Goal: Task Accomplishment & Management: Complete application form

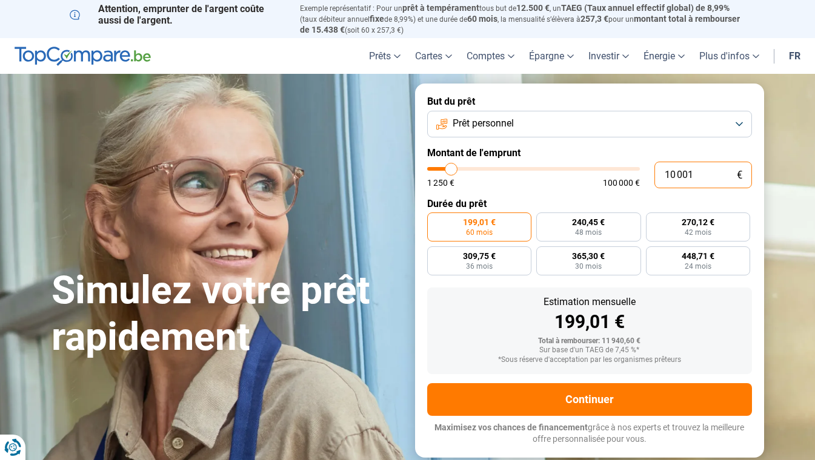
click at [704, 173] on input "10 001" at bounding box center [703, 175] width 98 height 27
drag, startPoint x: 702, startPoint y: 173, endPoint x: 598, endPoint y: 190, distance: 105.6
click at [598, 190] on form "But du prêt Prêt personnel Montant de l'emprunt 10 001 € 1 250 € 100 000 € Duré…" at bounding box center [589, 271] width 349 height 374
type input "2"
type input "1250"
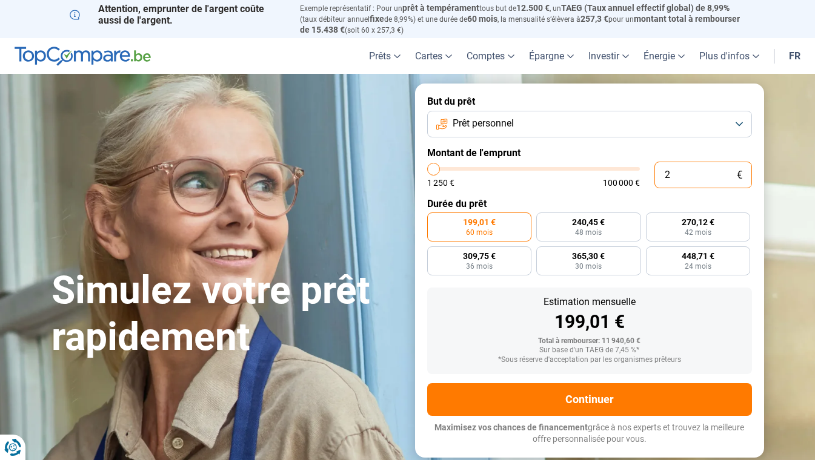
type input "20"
type input "1250"
type input "200"
type input "1250"
type input "2 000"
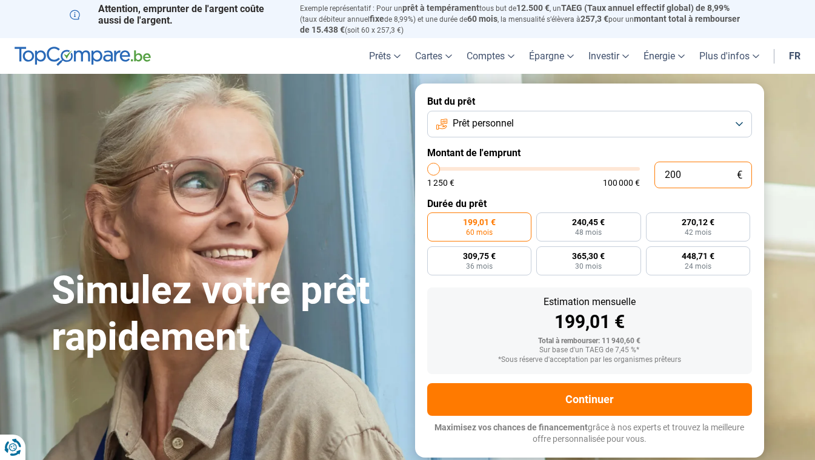
type input "2000"
type input "20 000"
type input "20000"
radio input "false"
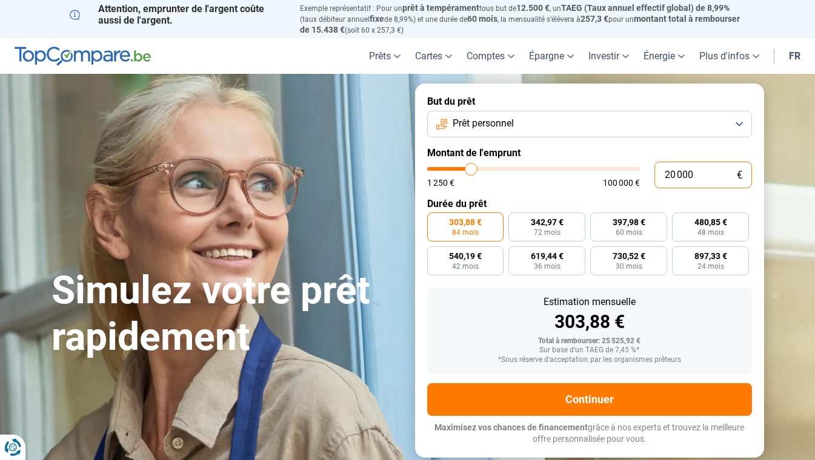
type input "20 000"
click at [598, 190] on form "But du prêt Prêt personnel Montant de l'emprunt 20 000 € 1 250 € 100 000 € Duré…" at bounding box center [589, 271] width 349 height 374
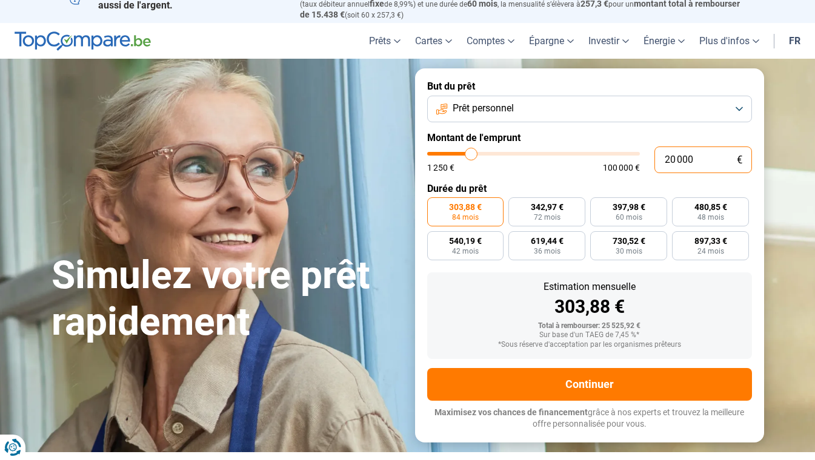
click at [696, 158] on input "20 000" at bounding box center [703, 160] width 98 height 27
click at [537, 214] on span "72 mois" at bounding box center [547, 217] width 27 height 7
click at [516, 205] on input "342,97 € 72 mois" at bounding box center [512, 201] width 8 height 8
radio input "true"
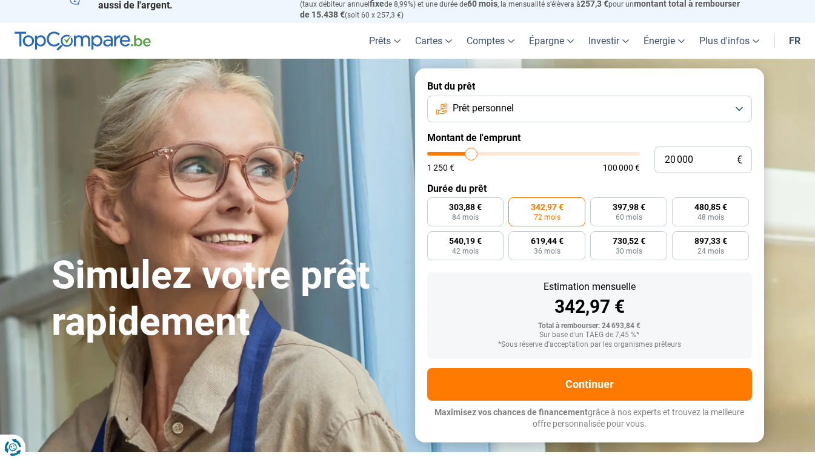
scroll to position [0, 0]
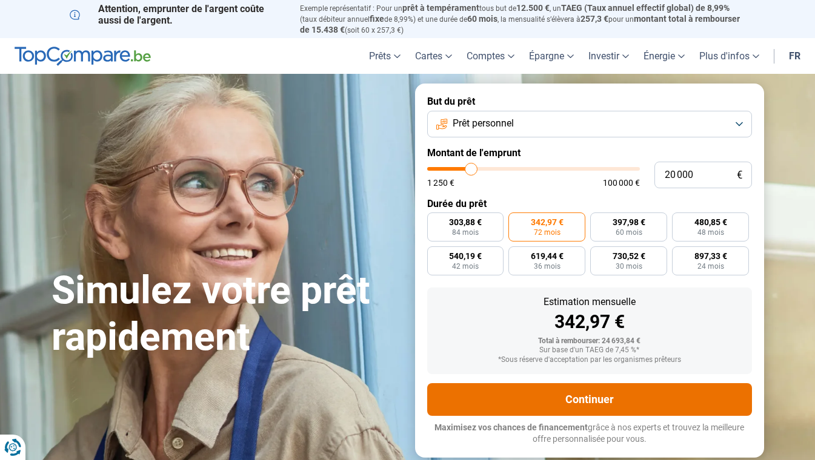
click at [569, 402] on button "Continuer" at bounding box center [589, 399] width 325 height 33
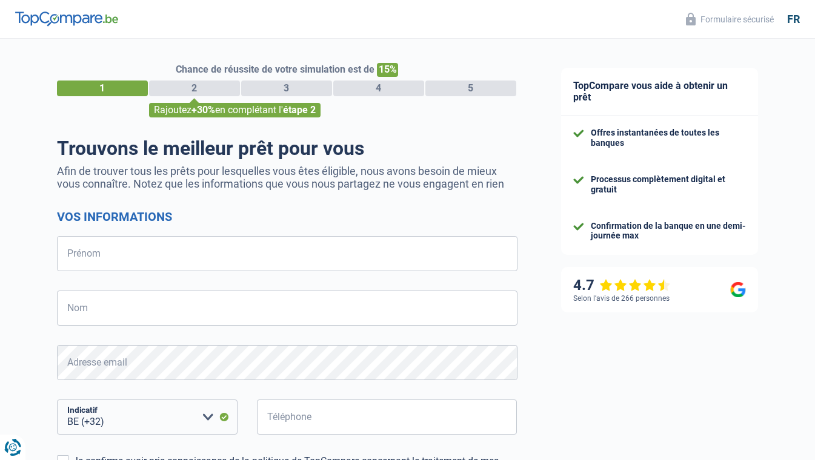
select select "32"
